Goal: Browse casually: Explore the website without a specific task or goal

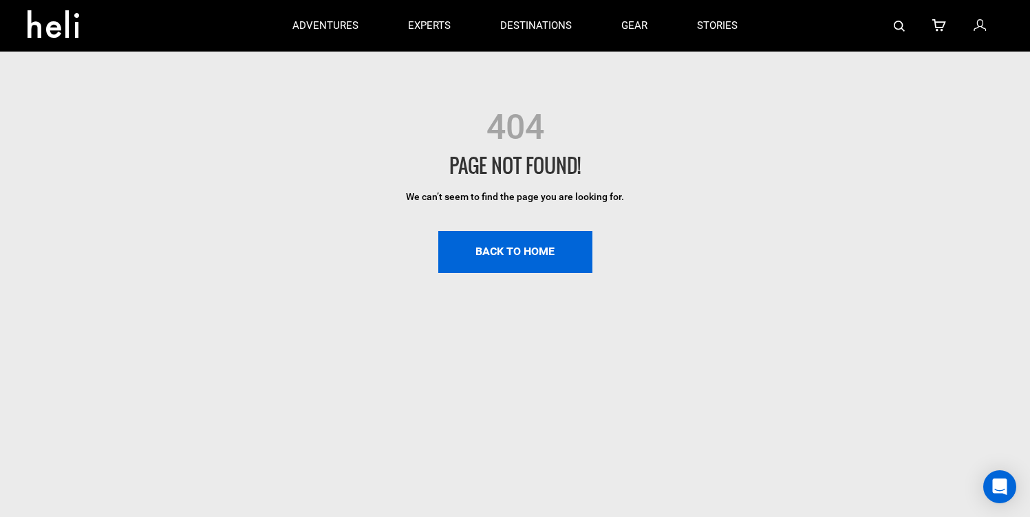
click at [511, 251] on link "BACK TO HOME" at bounding box center [515, 252] width 154 height 42
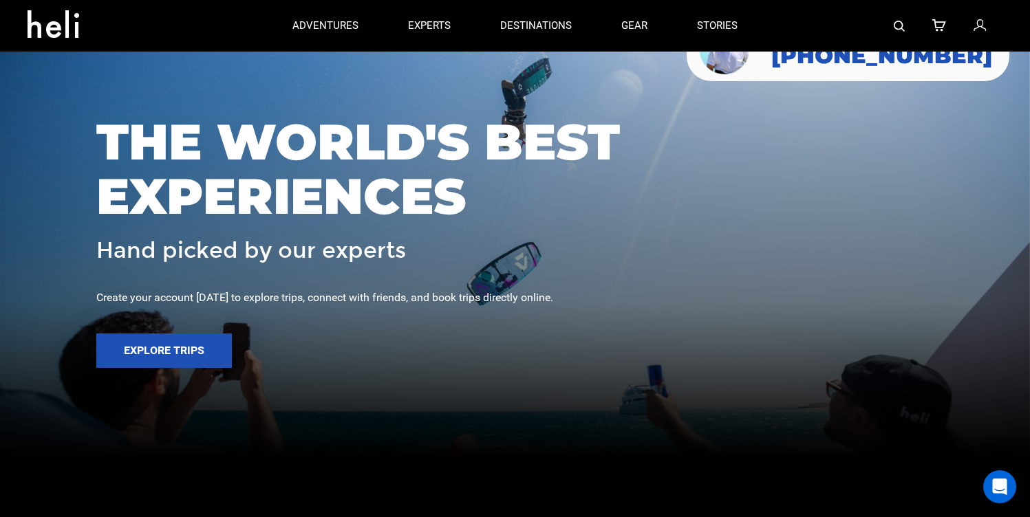
scroll to position [68, 0]
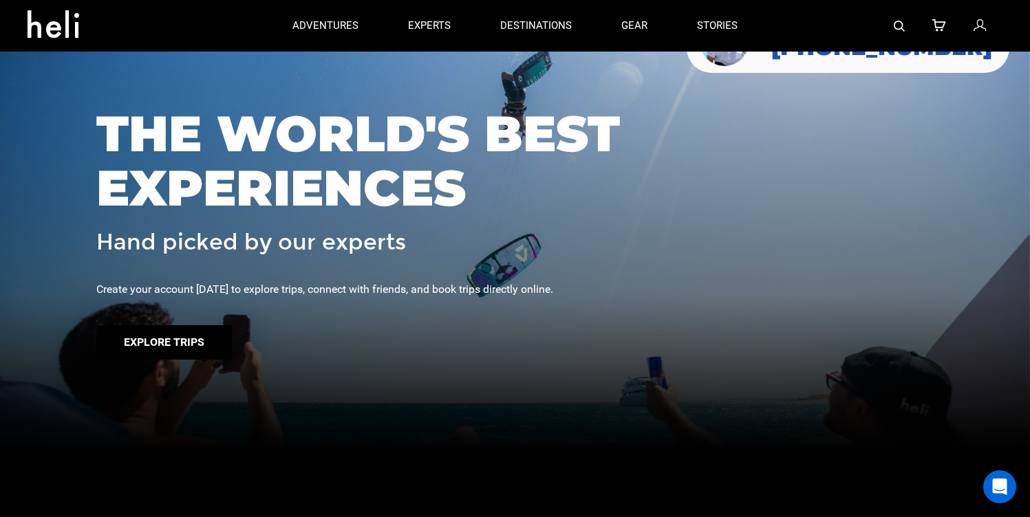
click at [189, 341] on button "Explore Trips" at bounding box center [164, 342] width 136 height 34
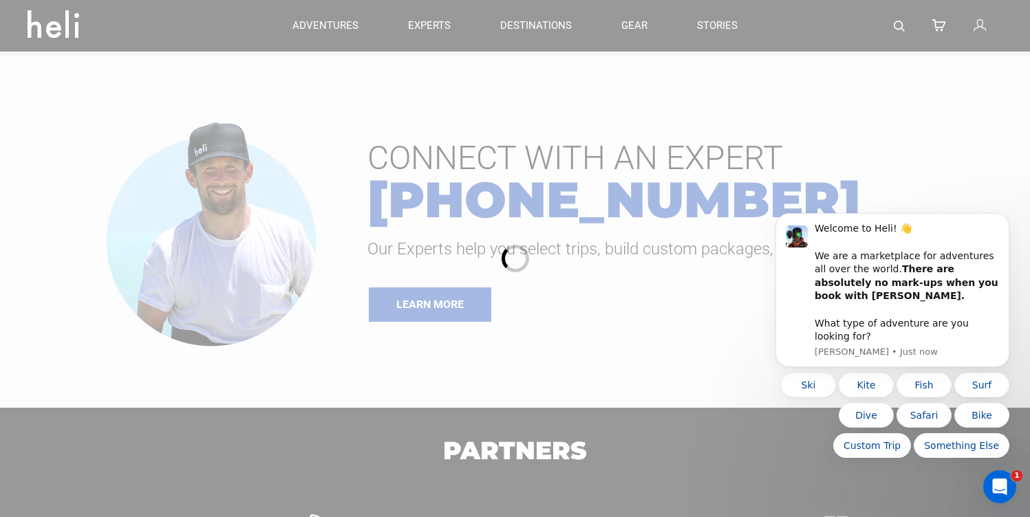
scroll to position [120, 0]
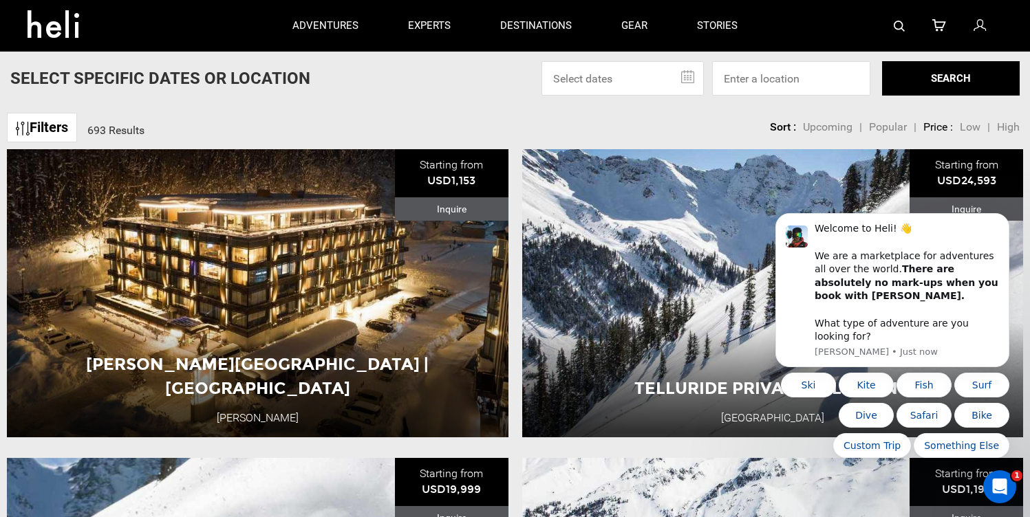
scroll to position [1, 0]
